Goal: Task Accomplishment & Management: Manage account settings

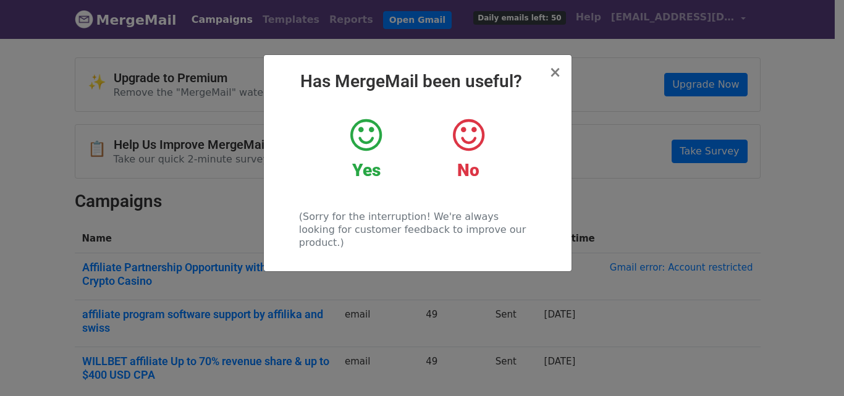
click at [474, 140] on icon at bounding box center [469, 135] width 32 height 37
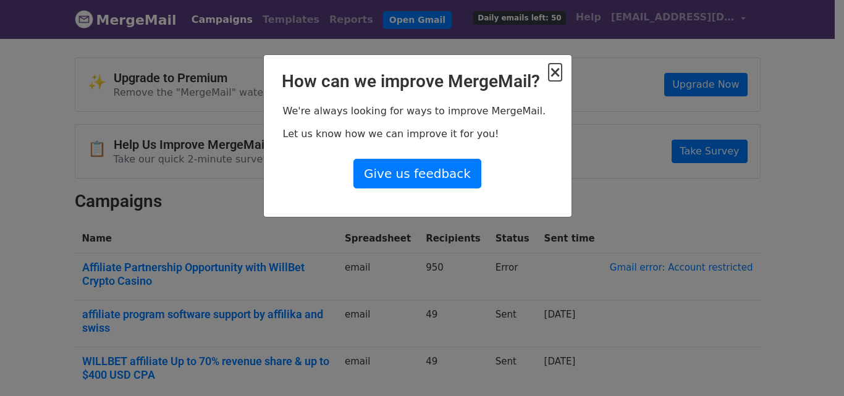
click at [555, 74] on span "×" at bounding box center [555, 72] width 12 height 17
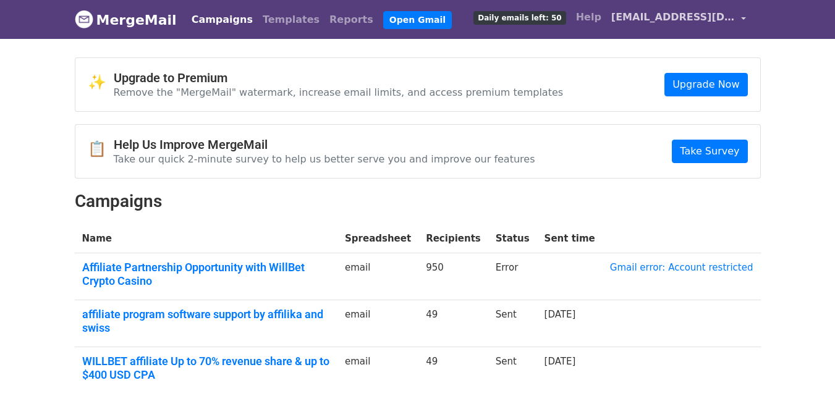
click at [674, 19] on span "[EMAIL_ADDRESS][DOMAIN_NAME]" at bounding box center [673, 17] width 124 height 15
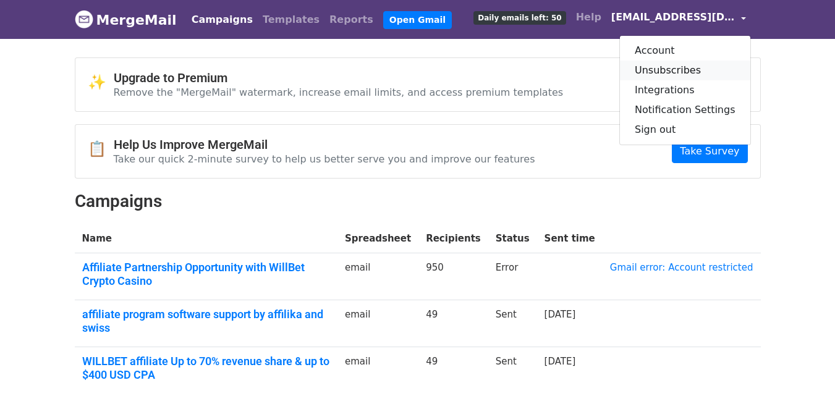
click at [669, 74] on link "Unsubscribes" at bounding box center [685, 71] width 130 height 20
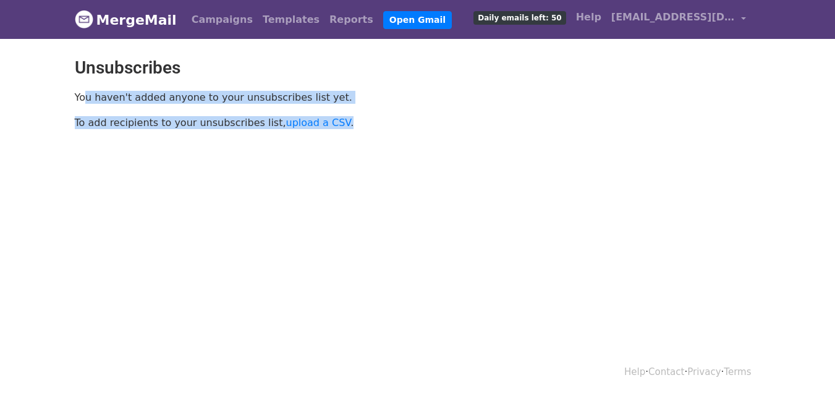
drag, startPoint x: 77, startPoint y: 99, endPoint x: 441, endPoint y: 139, distance: 366.1
click at [412, 140] on body "MergeMail Campaigns Templates Reports Open Gmail Daily emails left: 50 Help aff…" at bounding box center [417, 92] width 835 height 185
click at [446, 138] on body "MergeMail Campaigns Templates Reports Open Gmail Daily emails left: 50 Help aff…" at bounding box center [417, 92] width 835 height 185
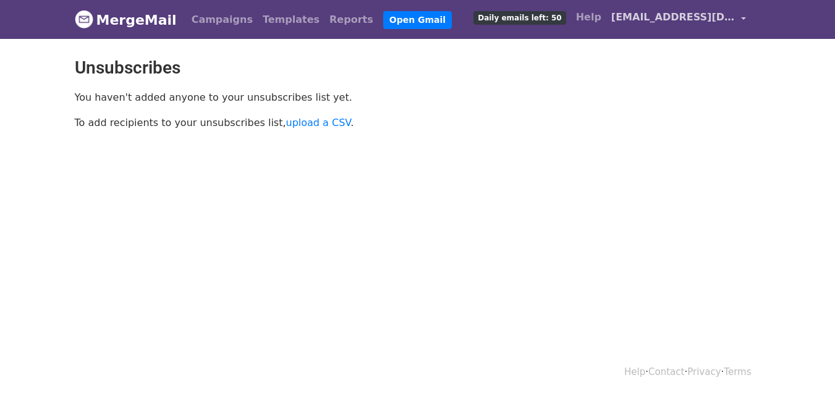
click at [661, 21] on span "[EMAIL_ADDRESS][DOMAIN_NAME]" at bounding box center [673, 17] width 124 height 15
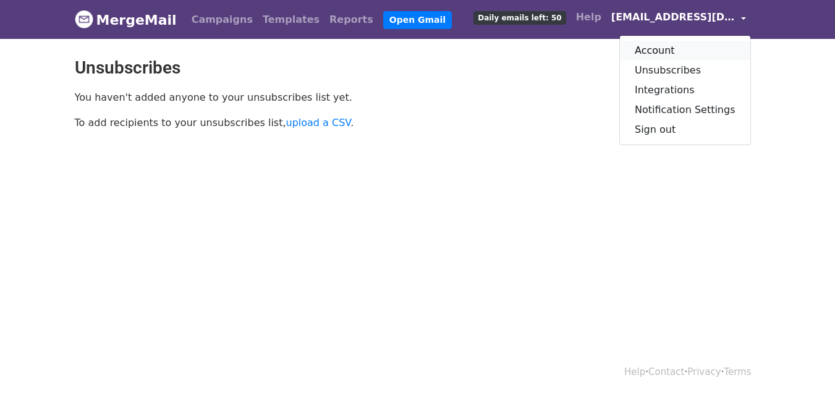
click at [666, 51] on link "Account" at bounding box center [685, 51] width 130 height 20
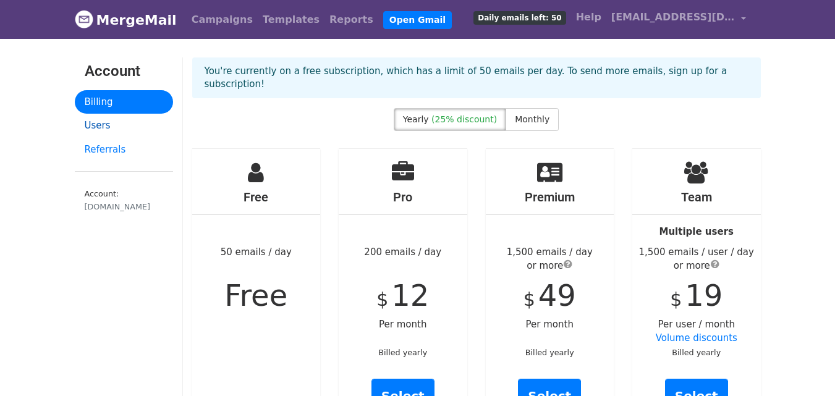
click at [108, 130] on link "Users" at bounding box center [124, 126] width 98 height 24
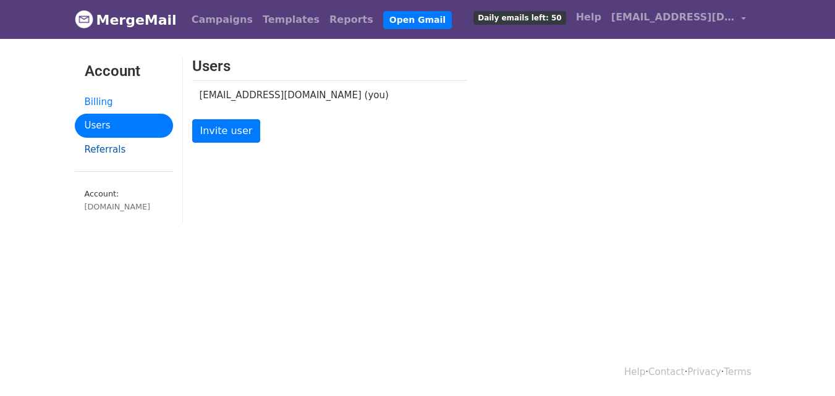
click at [116, 149] on link "Referrals" at bounding box center [124, 150] width 98 height 24
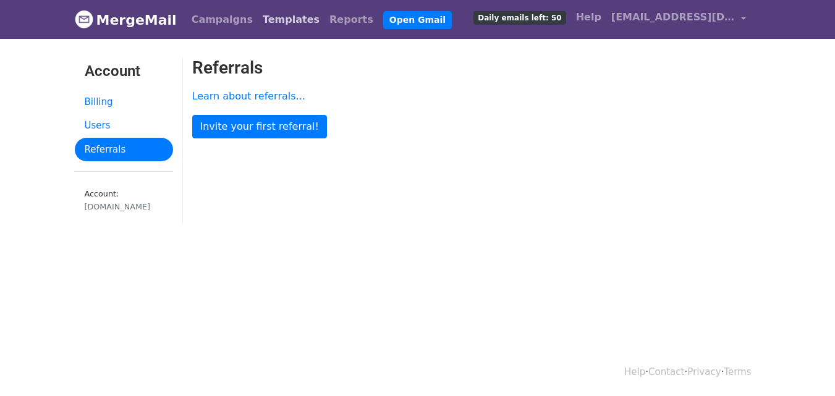
click at [265, 17] on link "Templates" at bounding box center [291, 19] width 67 height 25
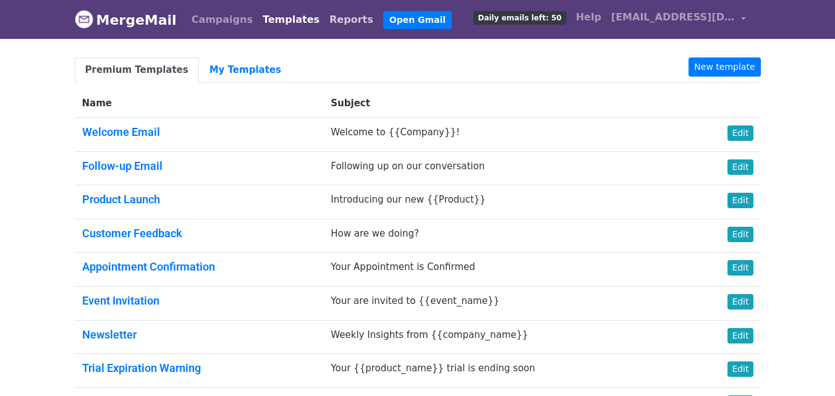
click at [324, 19] on link "Reports" at bounding box center [351, 19] width 54 height 25
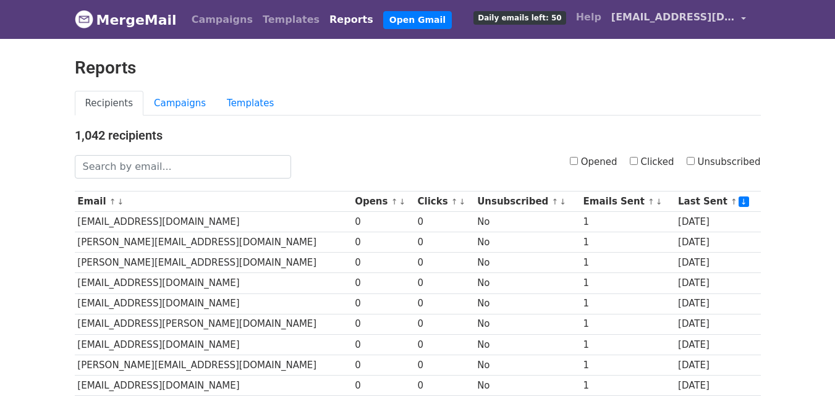
click at [668, 20] on span "[EMAIL_ADDRESS][DOMAIN_NAME]" at bounding box center [673, 17] width 124 height 15
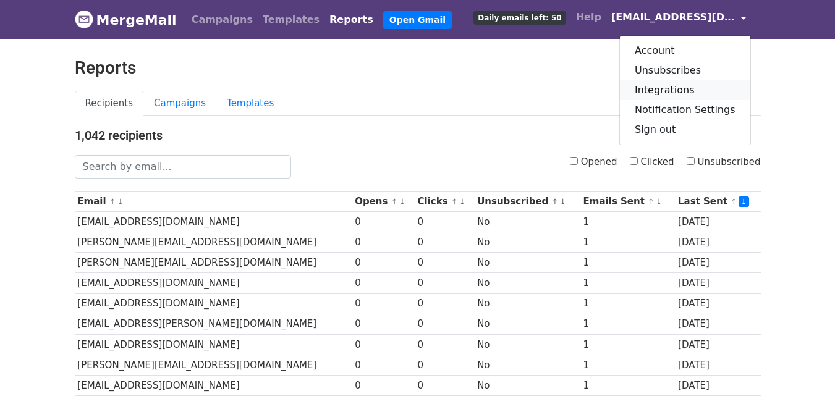
click at [673, 90] on link "Integrations" at bounding box center [685, 90] width 130 height 20
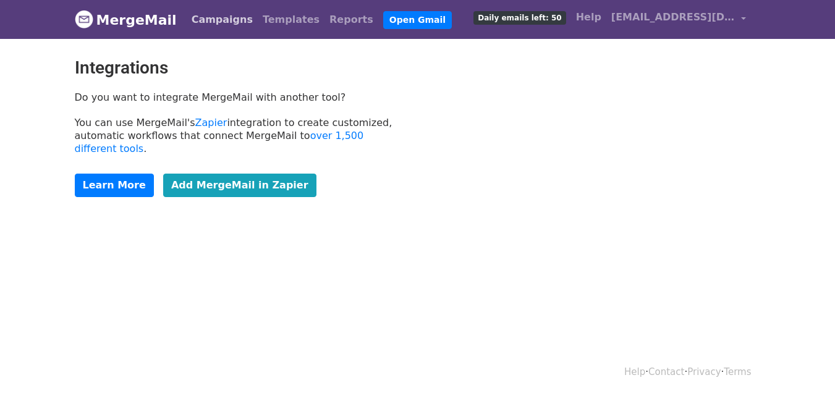
click at [205, 20] on link "Campaigns" at bounding box center [222, 19] width 71 height 25
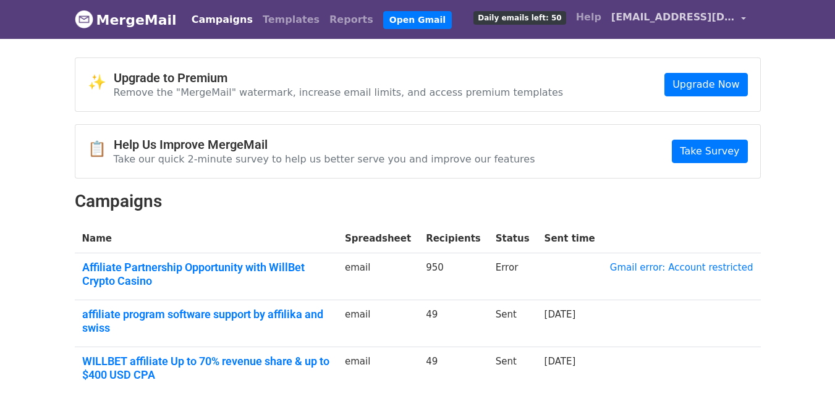
click at [677, 15] on span "[EMAIL_ADDRESS][DOMAIN_NAME]" at bounding box center [673, 17] width 124 height 15
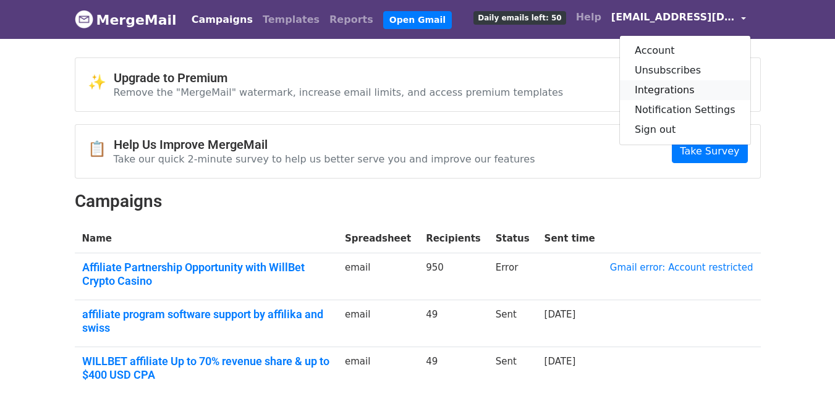
click at [671, 93] on link "Integrations" at bounding box center [685, 90] width 130 height 20
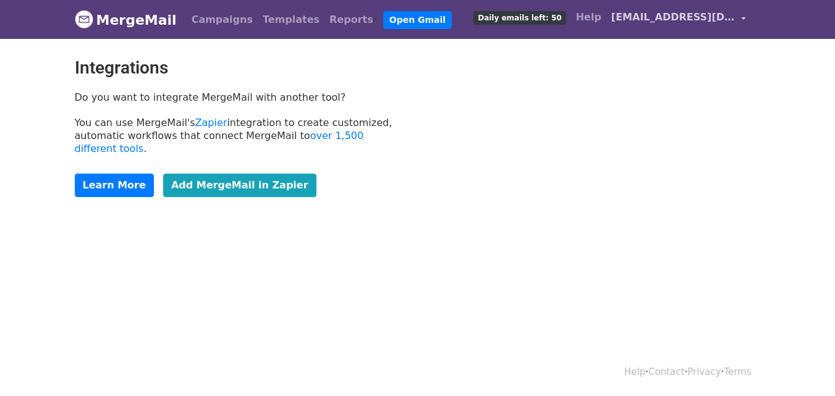
click at [689, 14] on span "[EMAIL_ADDRESS][DOMAIN_NAME]" at bounding box center [673, 17] width 124 height 15
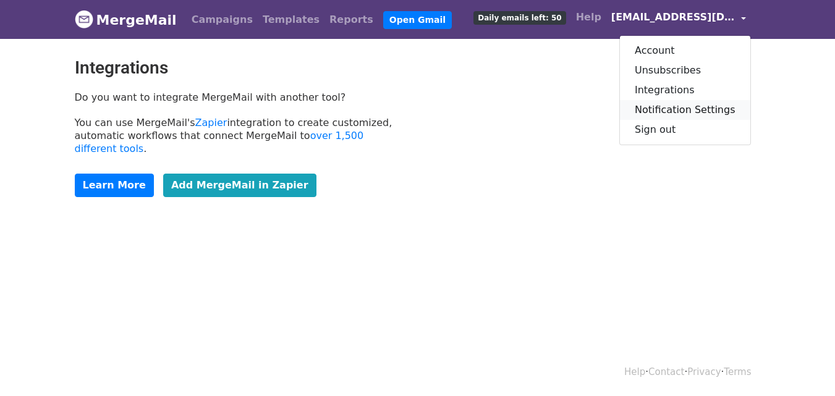
click at [674, 112] on link "Notification Settings" at bounding box center [685, 110] width 130 height 20
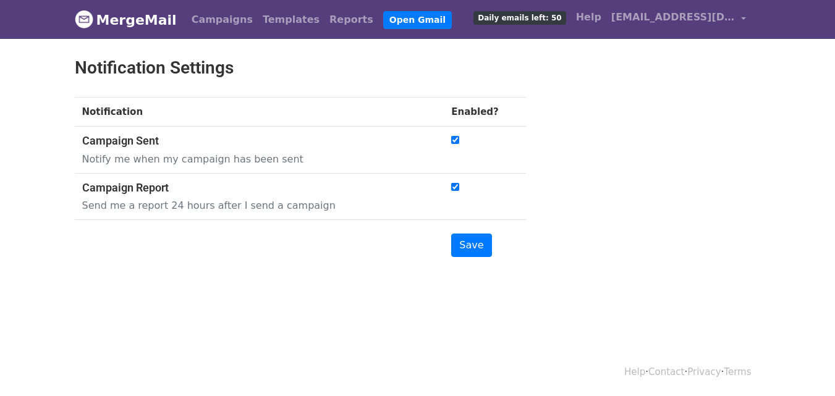
click at [457, 143] on input "checkbox" at bounding box center [455, 140] width 8 height 8
checkbox input "false"
click at [457, 186] on input "checkbox" at bounding box center [455, 187] width 8 height 8
checkbox input "false"
click at [466, 243] on input "Save" at bounding box center [471, 245] width 40 height 23
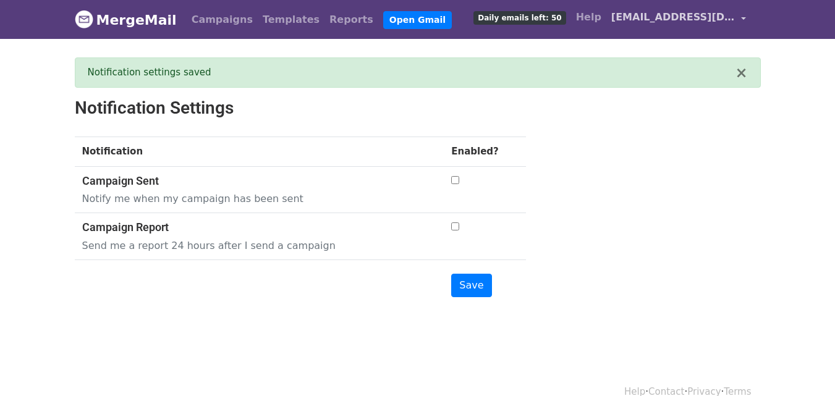
click at [715, 21] on span "[EMAIL_ADDRESS][DOMAIN_NAME]" at bounding box center [673, 17] width 124 height 15
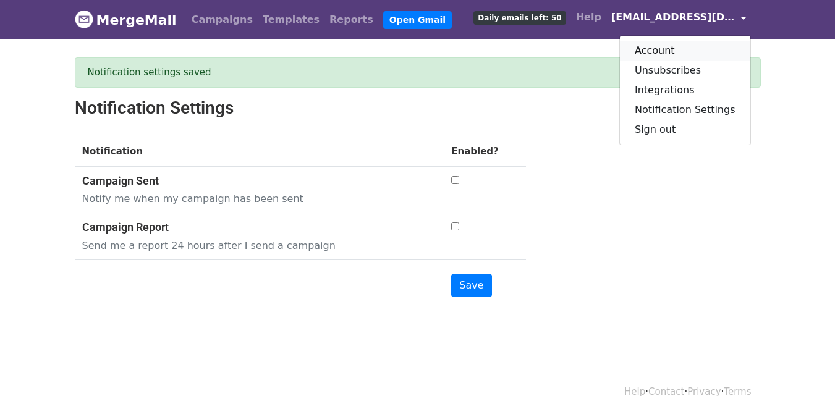
click at [664, 53] on link "Account" at bounding box center [685, 51] width 130 height 20
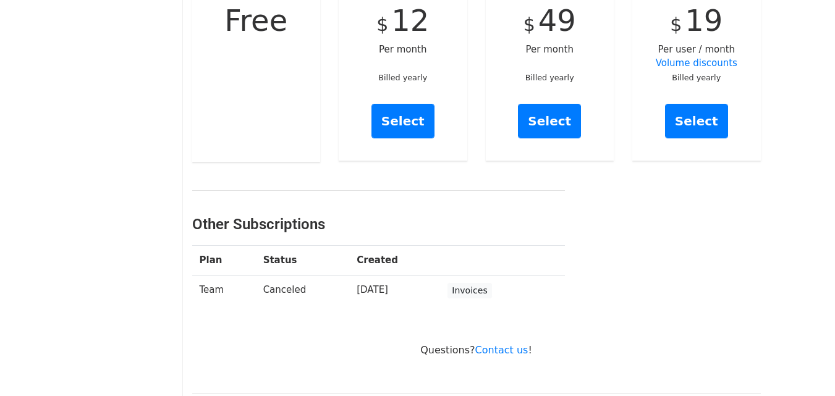
scroll to position [247, 0]
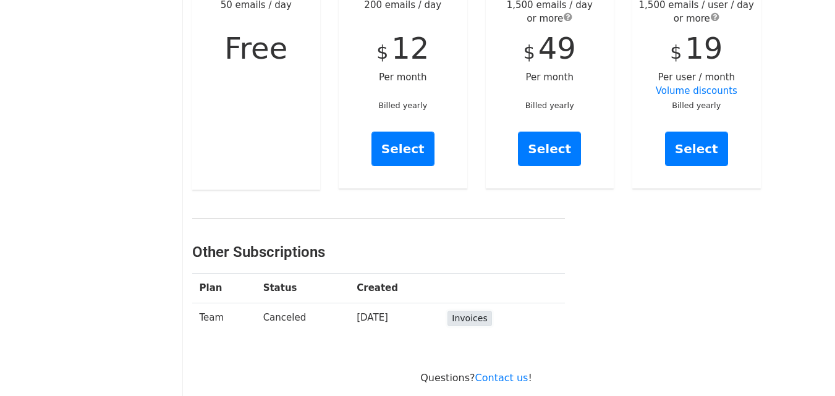
click at [469, 311] on link "Invoices" at bounding box center [469, 318] width 44 height 15
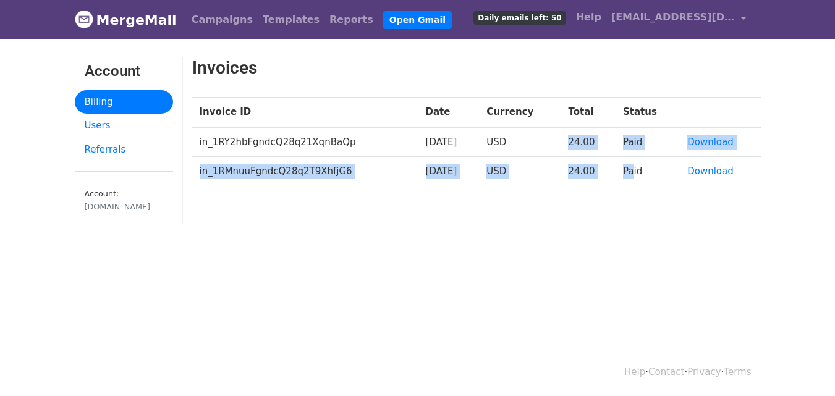
drag, startPoint x: 581, startPoint y: 143, endPoint x: 638, endPoint y: 169, distance: 61.9
click at [638, 169] on tbody "in_1RY2hbFgndcQ28q21XqnBaQp 2025-06-09 USD 24.00 Paid Download in_1RMnuuFgndcQ2…" at bounding box center [476, 156] width 568 height 59
click at [582, 183] on td "24.00" at bounding box center [587, 171] width 54 height 29
drag, startPoint x: 328, startPoint y: 145, endPoint x: 524, endPoint y: 169, distance: 197.3
click at [522, 171] on tbody "in_1RY2hbFgndcQ28q21XqnBaQp 2025-06-09 USD 24.00 Paid Download in_1RMnuuFgndcQ2…" at bounding box center [476, 156] width 568 height 59
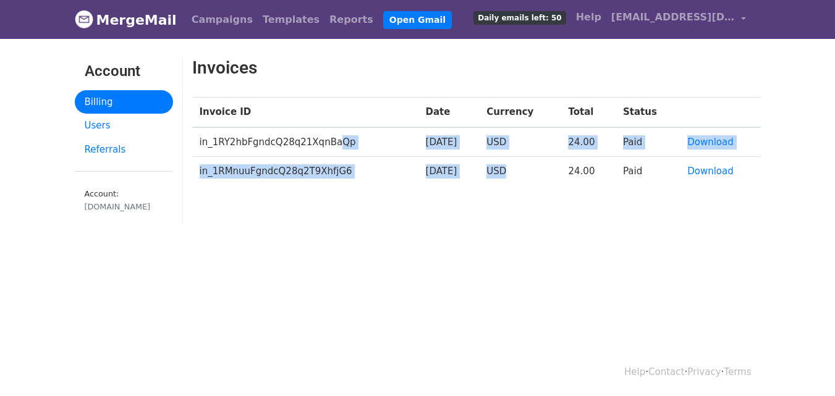
click at [524, 169] on td "USD" at bounding box center [520, 171] width 82 height 29
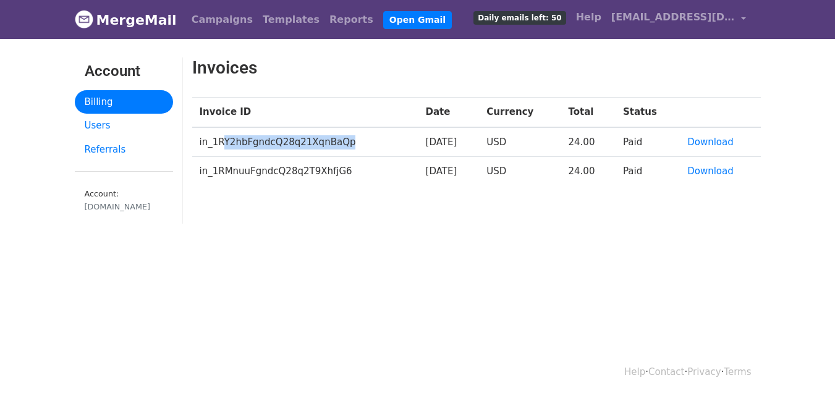
drag, startPoint x: 219, startPoint y: 140, endPoint x: 386, endPoint y: 145, distance: 167.5
click at [385, 145] on td "in_1RY2hbFgndcQ28q21XqnBaQp" at bounding box center [305, 142] width 226 height 30
click at [108, 125] on link "Users" at bounding box center [124, 126] width 98 height 24
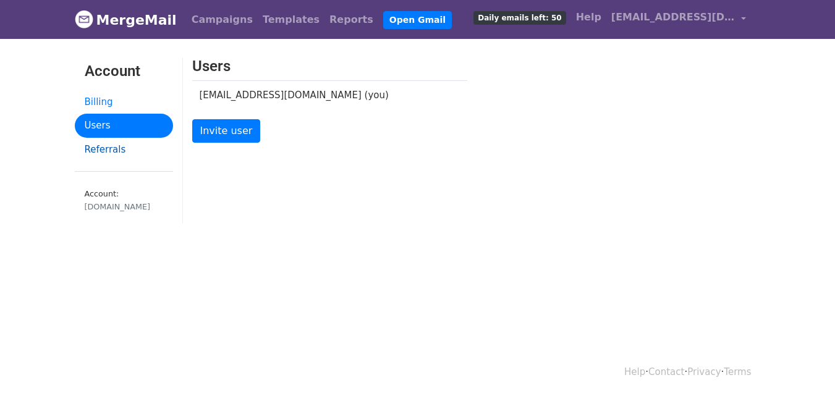
click at [100, 152] on link "Referrals" at bounding box center [124, 150] width 98 height 24
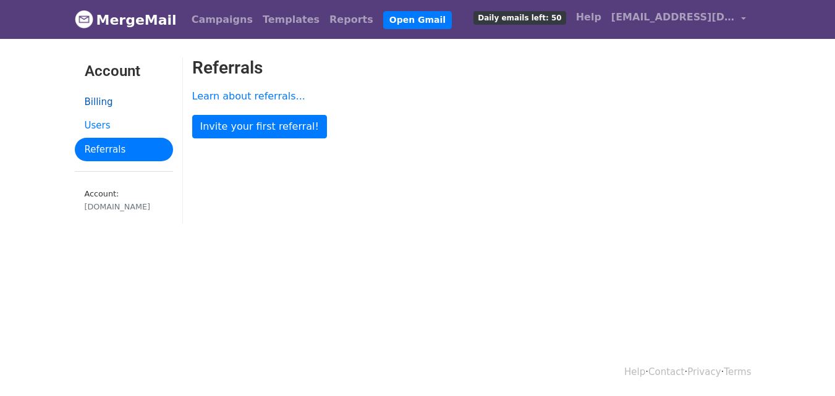
click at [92, 99] on link "Billing" at bounding box center [124, 102] width 98 height 24
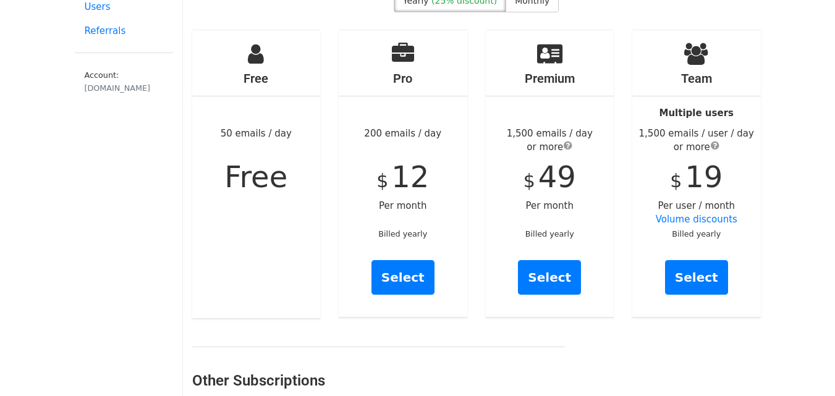
scroll to position [124, 0]
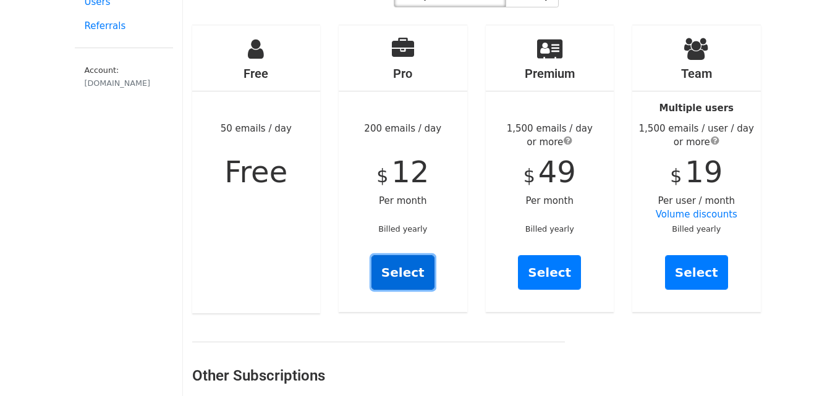
click at [410, 268] on link "Select" at bounding box center [402, 272] width 63 height 35
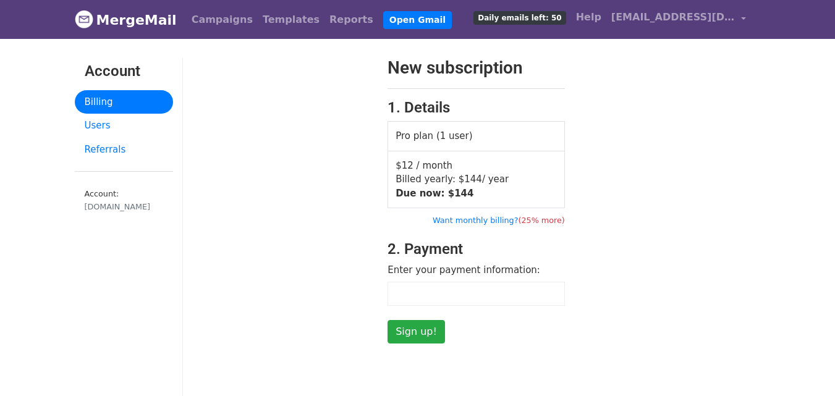
click at [442, 298] on iframe at bounding box center [476, 294] width 164 height 11
click at [459, 167] on td "$12 / month Billed yearly: $ 144 / year Due now: $ 144" at bounding box center [476, 179] width 177 height 57
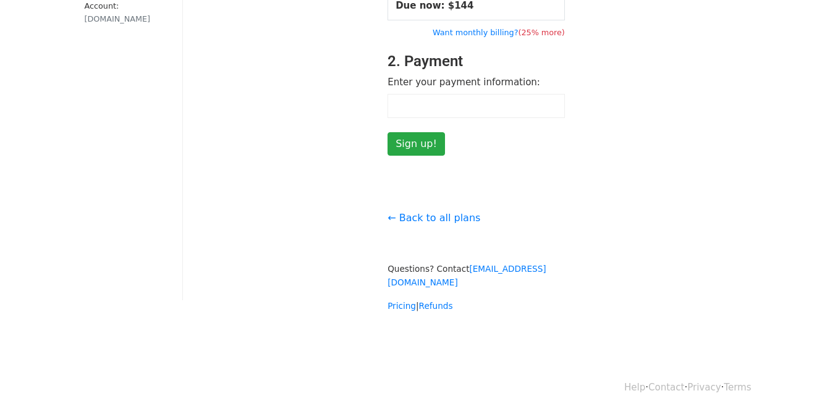
scroll to position [190, 0]
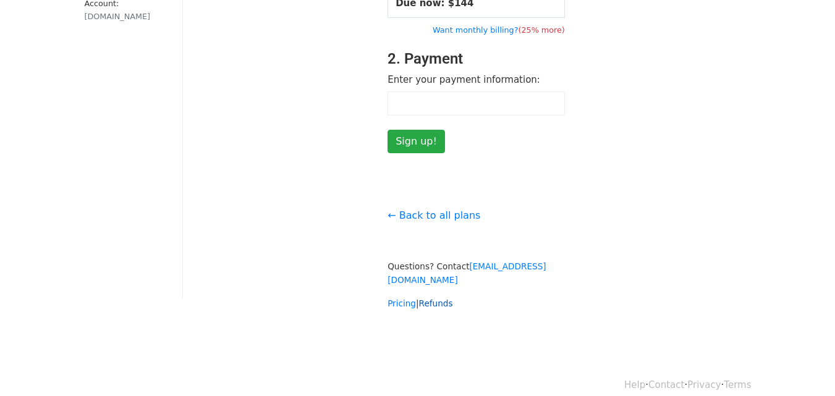
click at [434, 298] on link "Refunds" at bounding box center [436, 303] width 34 height 10
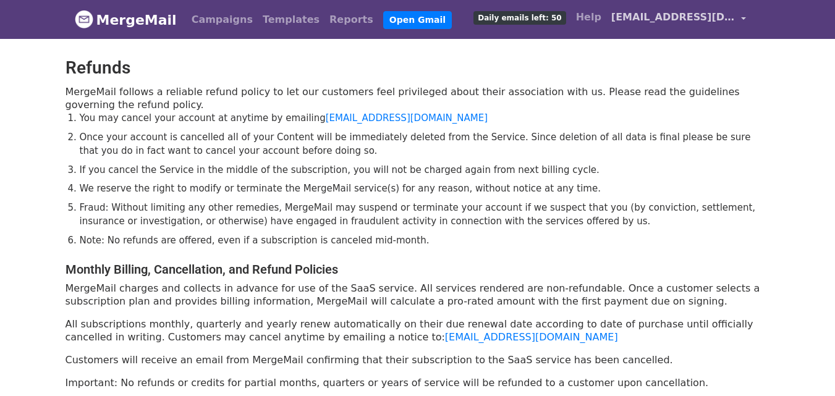
click at [704, 18] on span "[EMAIL_ADDRESS][DOMAIN_NAME]" at bounding box center [673, 17] width 124 height 15
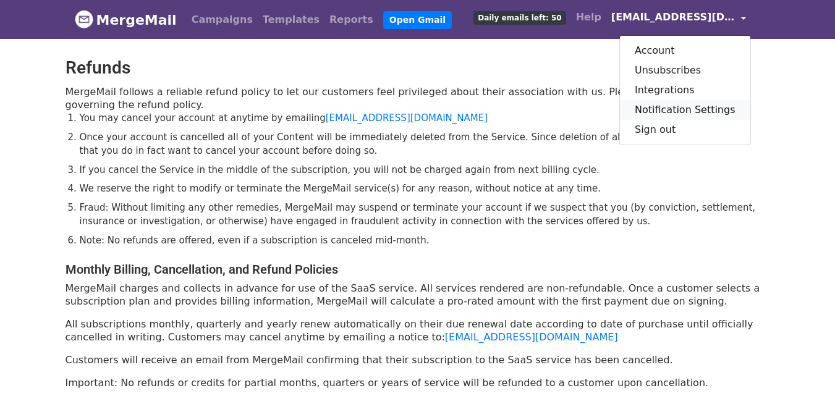
click at [691, 114] on link "Notification Settings" at bounding box center [685, 110] width 130 height 20
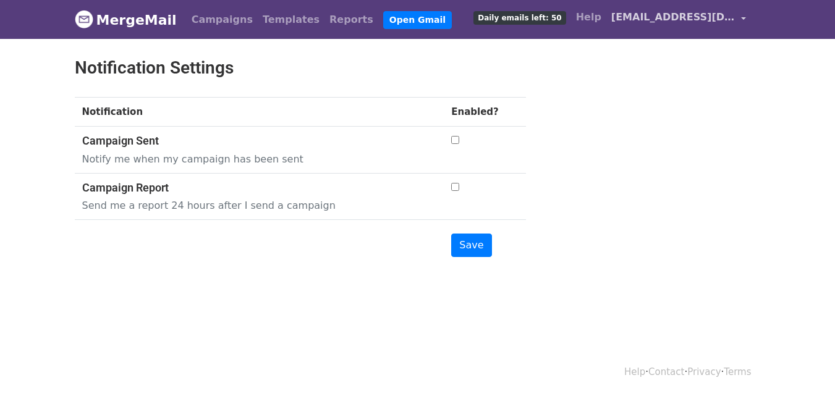
click at [696, 18] on span "[EMAIL_ADDRESS][DOMAIN_NAME]" at bounding box center [673, 17] width 124 height 15
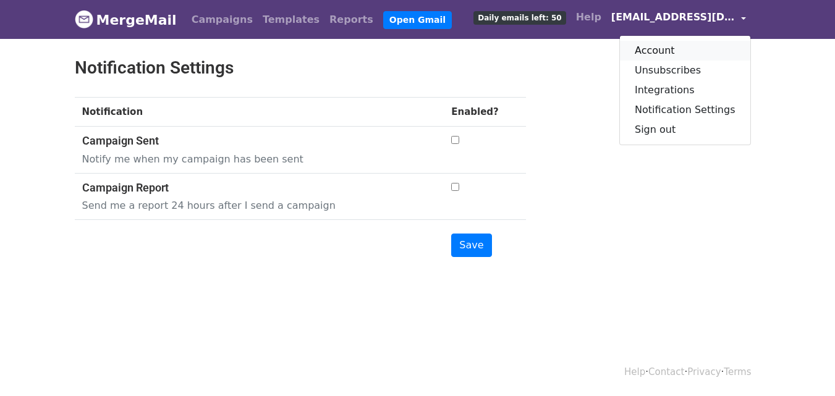
click at [664, 48] on link "Account" at bounding box center [685, 51] width 130 height 20
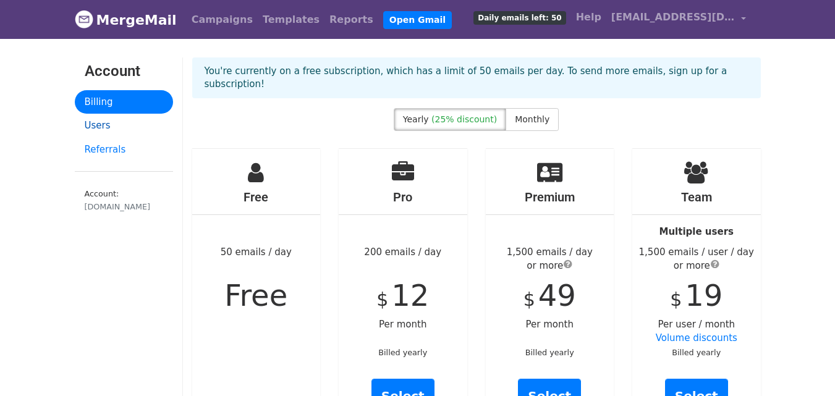
click at [100, 126] on link "Users" at bounding box center [124, 126] width 98 height 24
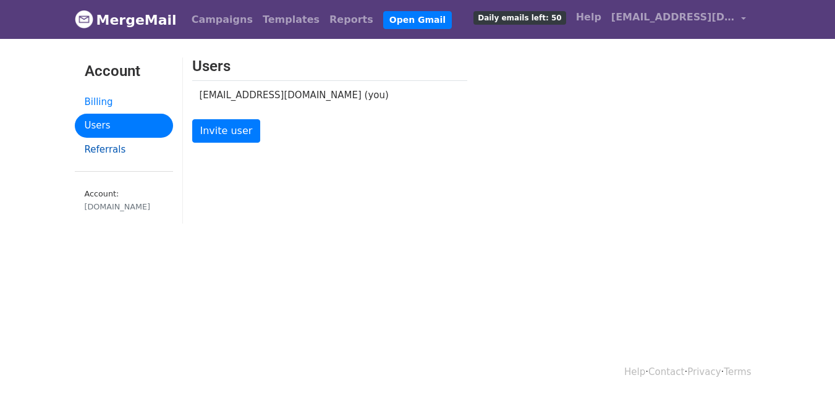
click at [113, 154] on link "Referrals" at bounding box center [124, 150] width 98 height 24
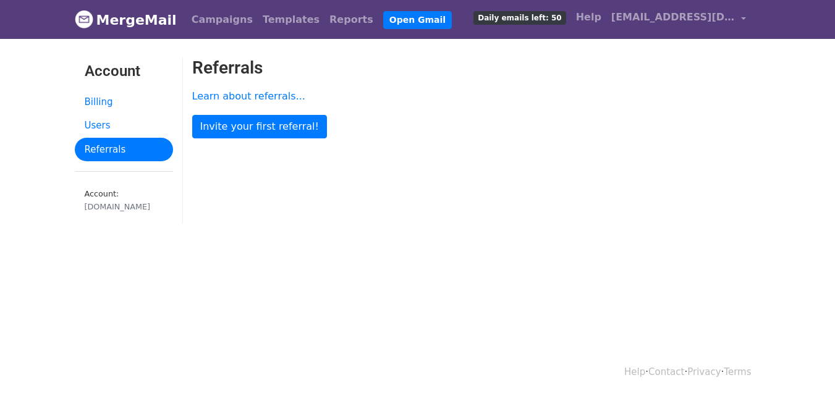
scroll to position [2, 0]
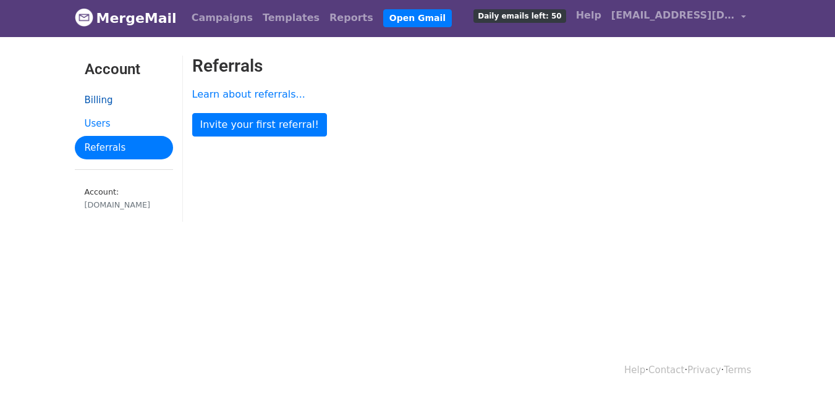
click at [116, 100] on link "Billing" at bounding box center [124, 100] width 98 height 24
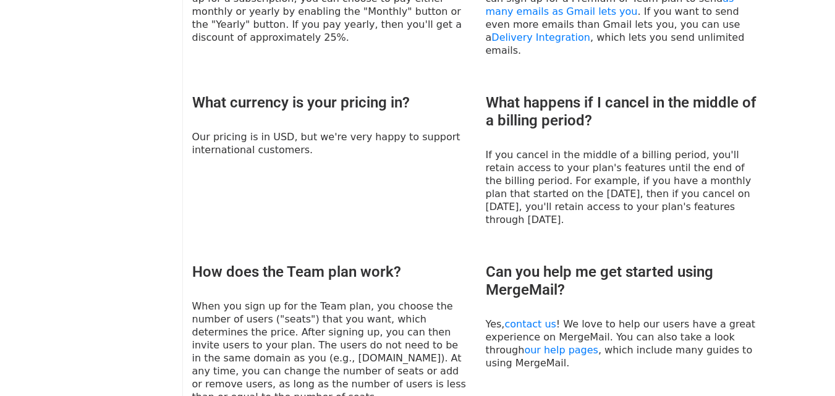
scroll to position [1050, 0]
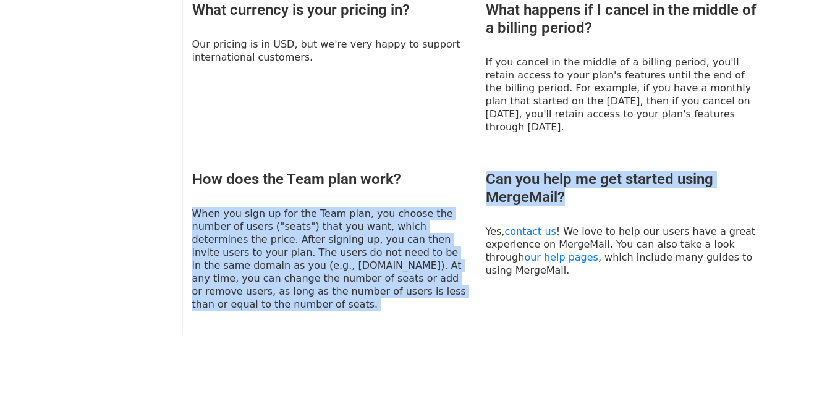
drag, startPoint x: 489, startPoint y: 138, endPoint x: 619, endPoint y: 169, distance: 133.5
click at [619, 169] on div "What payment methods are accepted? We accept all major credit and debit cards i…" at bounding box center [476, 27] width 587 height 641
click at [619, 171] on div "Can you help me get started using MergeMail? Yes, contact us ! We love to help …" at bounding box center [622, 241] width 293 height 140
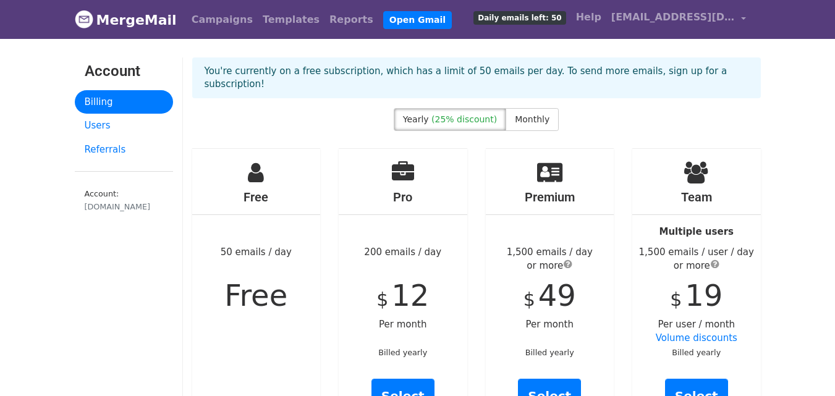
scroll to position [62, 0]
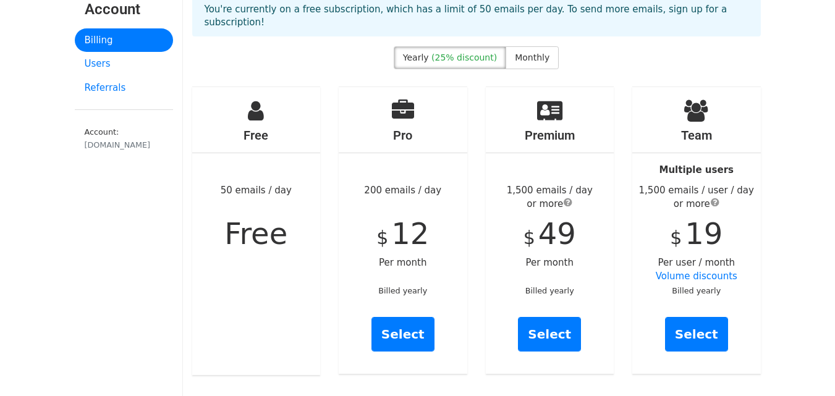
drag, startPoint x: 381, startPoint y: 206, endPoint x: 436, endPoint y: 247, distance: 68.6
click at [436, 247] on div "Pro 200 emails / day $ 12 Per month Billed yearly Select" at bounding box center [403, 230] width 129 height 287
drag, startPoint x: 436, startPoint y: 245, endPoint x: 431, endPoint y: 229, distance: 17.4
click at [436, 245] on div "Pro 200 emails / day $ 12 Per month Billed yearly Select" at bounding box center [403, 230] width 129 height 287
click at [382, 205] on div "Pro 200 emails / day $ 12 Per month Billed yearly Select" at bounding box center [403, 230] width 129 height 287
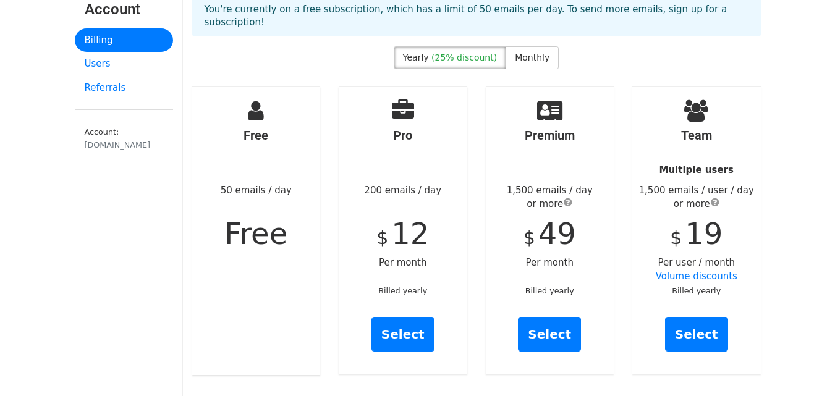
click at [430, 223] on div "Pro 200 emails / day $ 12 Per month Billed yearly Select" at bounding box center [403, 230] width 129 height 287
click at [407, 222] on span "12" at bounding box center [410, 233] width 38 height 35
click at [445, 228] on div "Pro 200 emails / day $ 12 Per month Billed yearly Select" at bounding box center [403, 230] width 129 height 287
drag, startPoint x: 523, startPoint y: 221, endPoint x: 563, endPoint y: 232, distance: 41.2
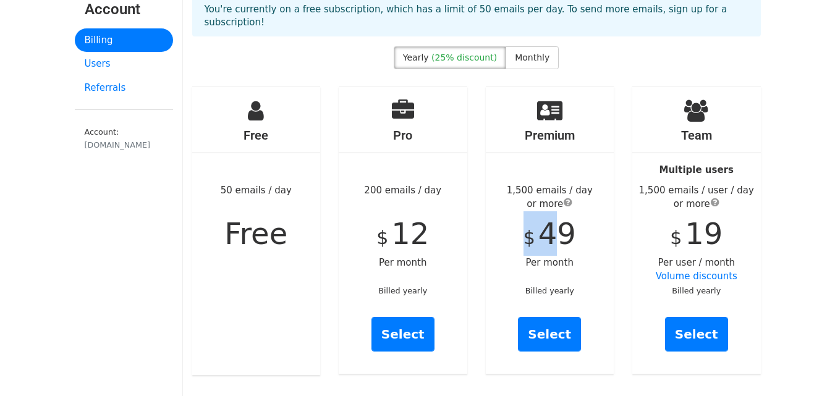
click at [563, 232] on div "Premium 1,500 emails / day or more $ 49 Per month Billed yearly Select" at bounding box center [550, 230] width 129 height 287
click at [591, 237] on div "Premium 1,500 emails / day or more $ 49 Per month Billed yearly Select" at bounding box center [550, 230] width 129 height 287
drag, startPoint x: 393, startPoint y: 222, endPoint x: 455, endPoint y: 229, distance: 62.2
click at [455, 229] on div "Pro 200 emails / day $ 12 Per month Billed yearly Select" at bounding box center [403, 230] width 129 height 287
click at [456, 229] on div "Pro 200 emails / day $ 12 Per month Billed yearly Select" at bounding box center [403, 230] width 129 height 287
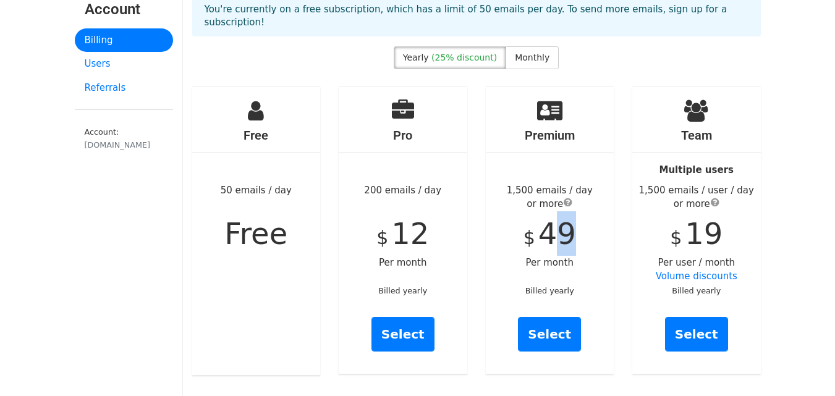
drag, startPoint x: 557, startPoint y: 222, endPoint x: 583, endPoint y: 225, distance: 26.1
click at [583, 225] on div "Premium 1,500 emails / day or more $ 49 Per month Billed yearly Select" at bounding box center [550, 230] width 129 height 287
drag, startPoint x: 665, startPoint y: 219, endPoint x: 725, endPoint y: 234, distance: 61.7
click at [725, 234] on div "Team Multiple users 1,500 emails / user / day or more $ 19 Per user / month Vol…" at bounding box center [696, 230] width 129 height 287
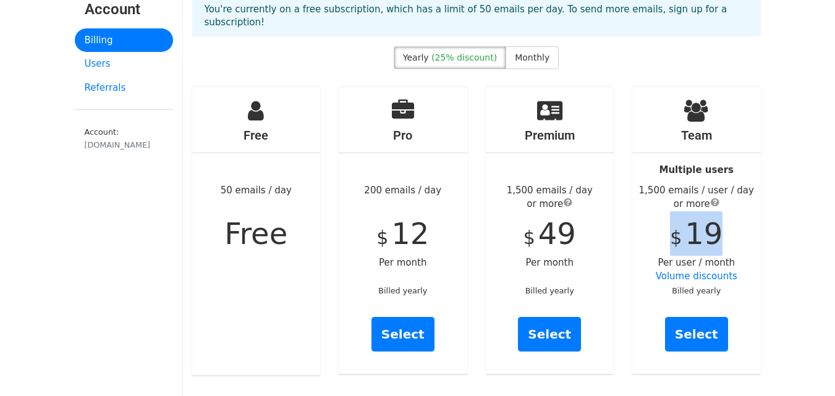
click at [726, 233] on div "Team Multiple users 1,500 emails / user / day or more $ 19 Per user / month Vol…" at bounding box center [696, 230] width 129 height 287
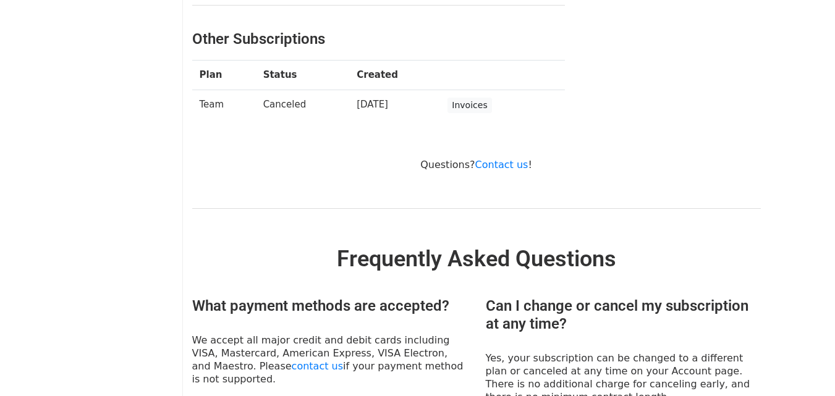
scroll to position [1050, 0]
